Goal: Check status: Check status

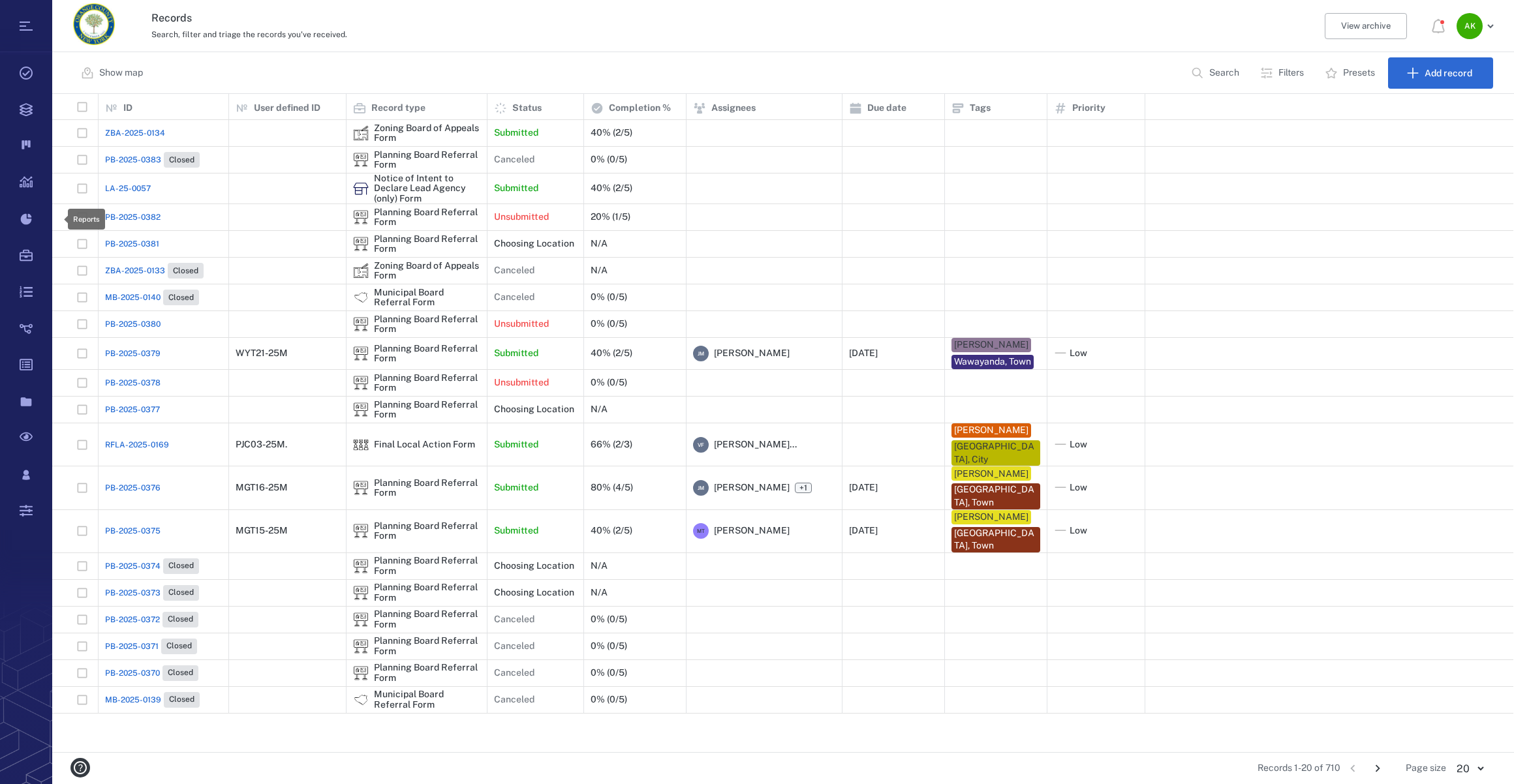
scroll to position [650, 1452]
click at [115, 192] on span "LA-25-0057" at bounding box center [128, 188] width 45 height 12
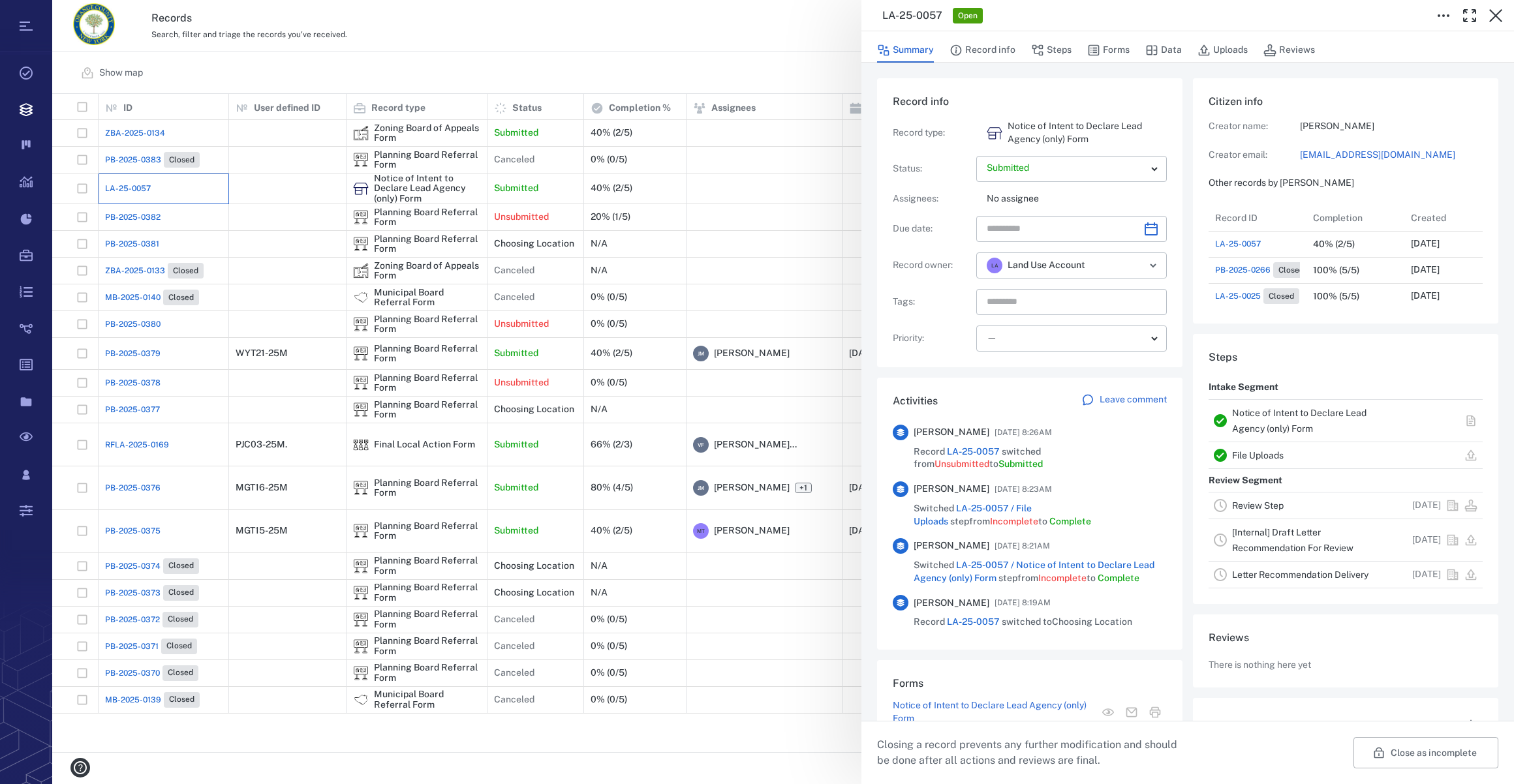
scroll to position [10, 9]
click at [1499, 11] on icon "button" at bounding box center [1495, 15] width 15 height 15
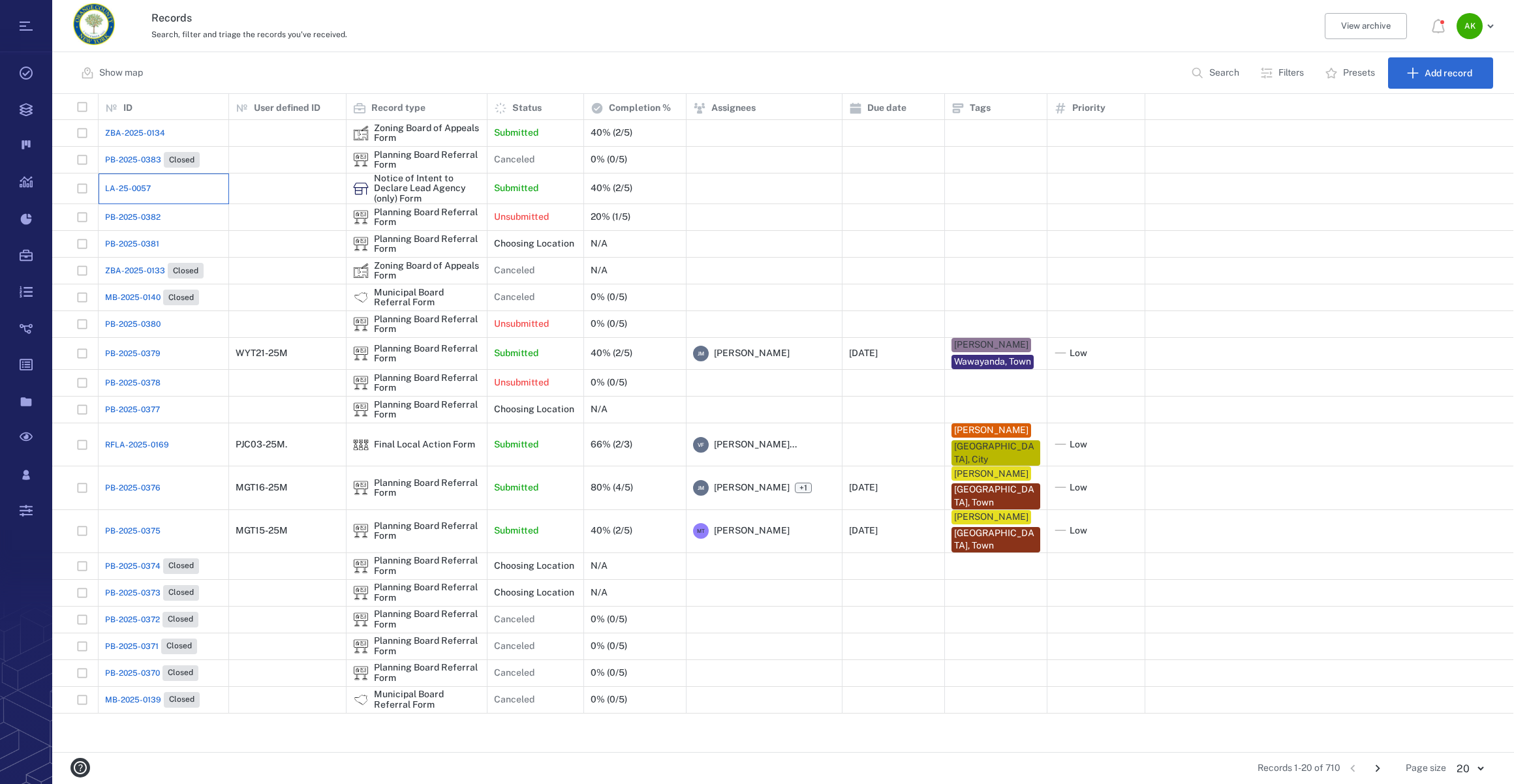
click at [131, 195] on div "LA-25-0057" at bounding box center [164, 188] width 117 height 26
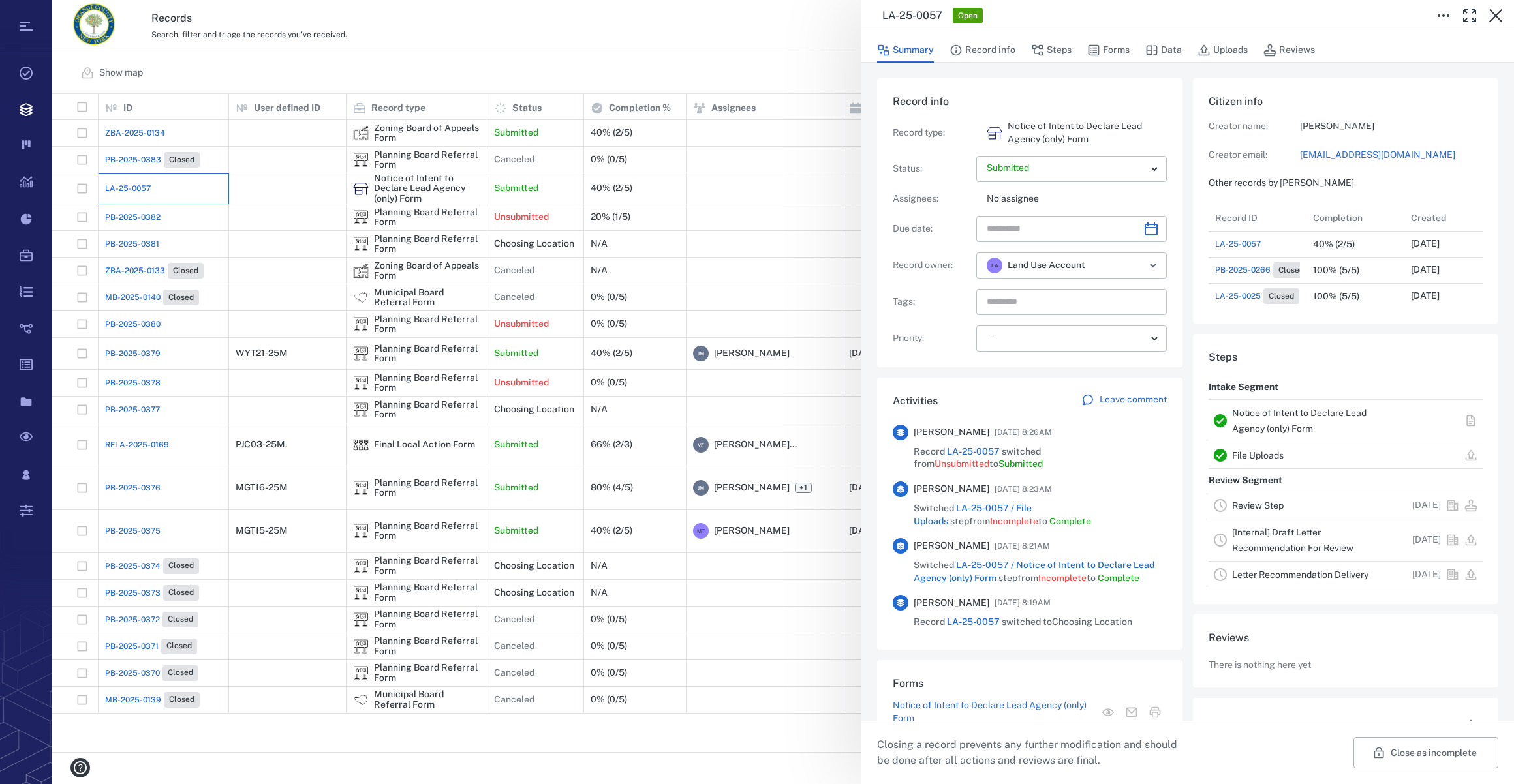
scroll to position [548, 251]
click at [1497, 13] on icon "button" at bounding box center [1496, 15] width 13 height 13
